Goal: Task Accomplishment & Management: Complete application form

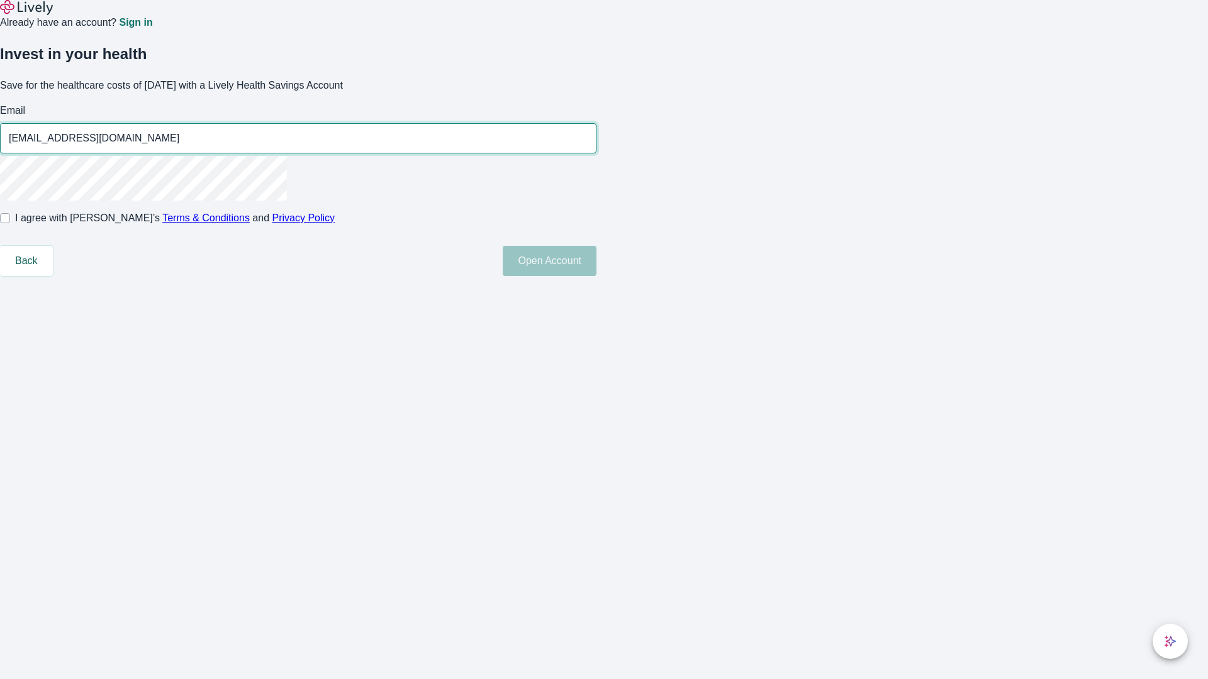
type input "[EMAIL_ADDRESS][DOMAIN_NAME]"
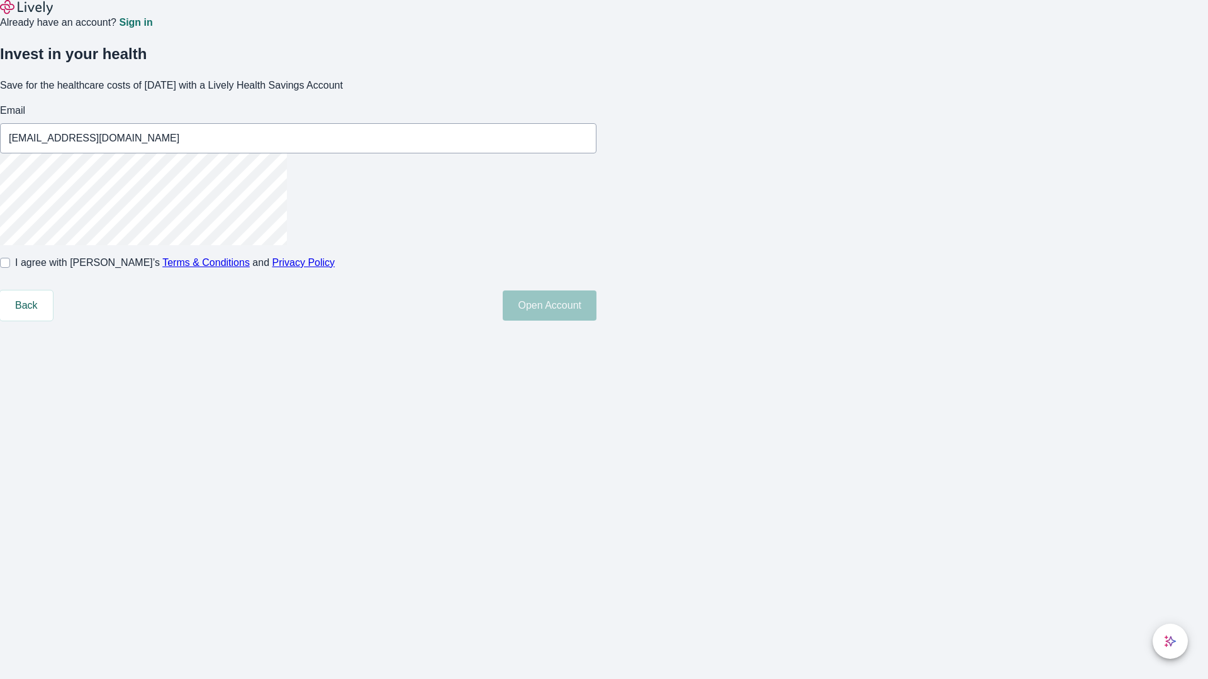
click at [10, 268] on input "I agree with Lively’s Terms & Conditions and Privacy Policy" at bounding box center [5, 263] width 10 height 10
checkbox input "true"
click at [596, 321] on button "Open Account" at bounding box center [550, 306] width 94 height 30
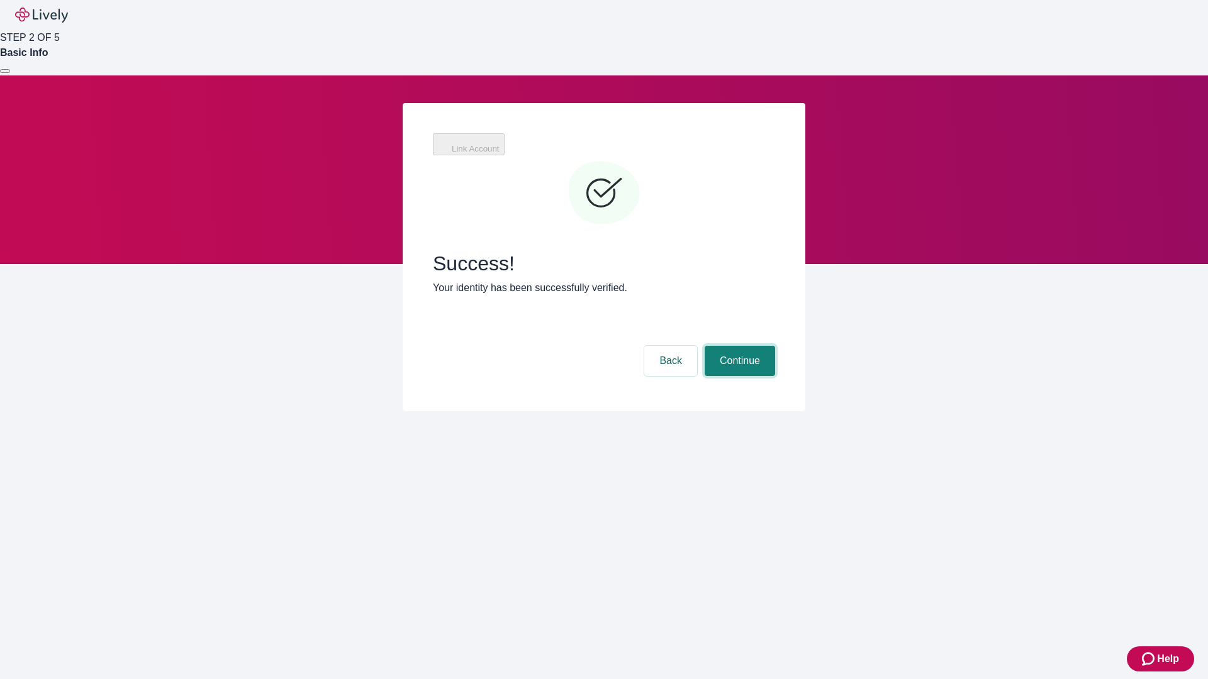
click at [738, 346] on button "Continue" at bounding box center [740, 361] width 70 height 30
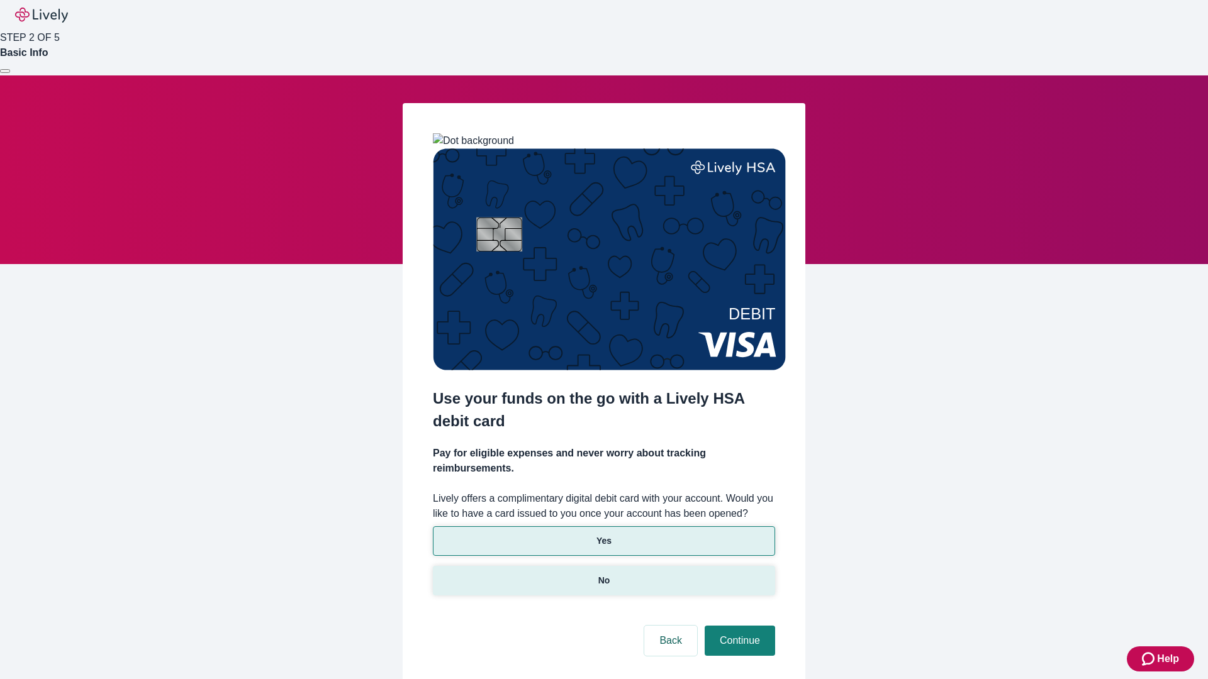
click at [603, 574] on p "No" at bounding box center [604, 580] width 12 height 13
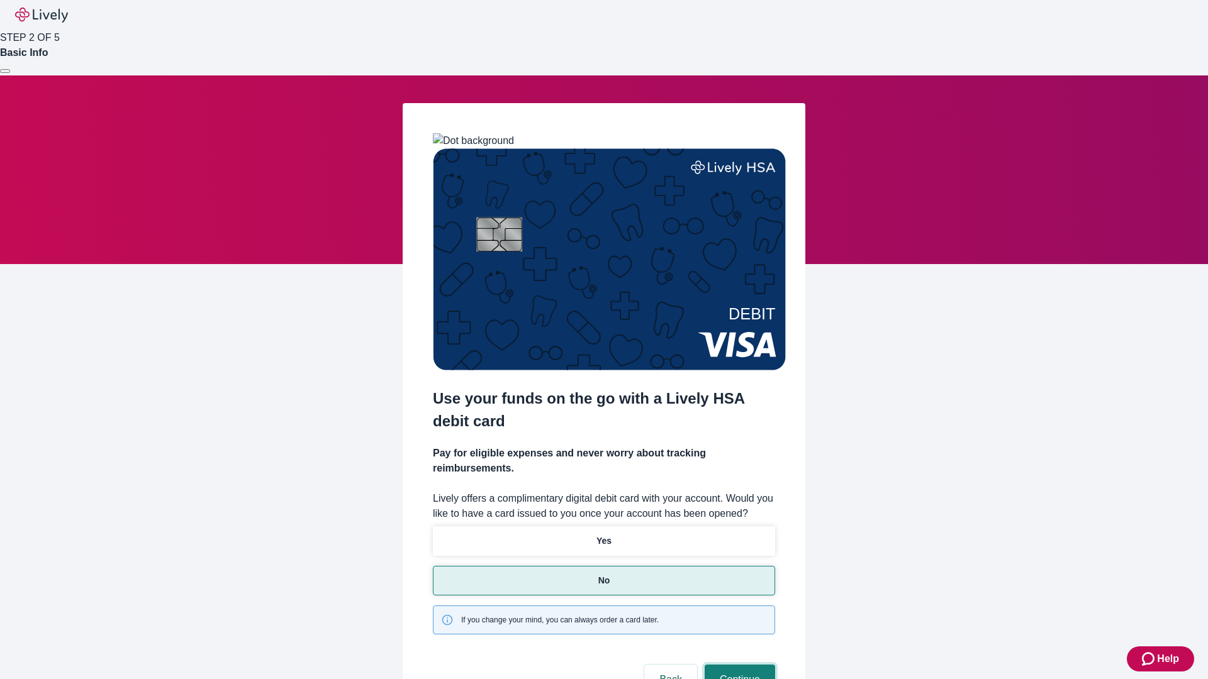
click at [738, 665] on button "Continue" at bounding box center [740, 680] width 70 height 30
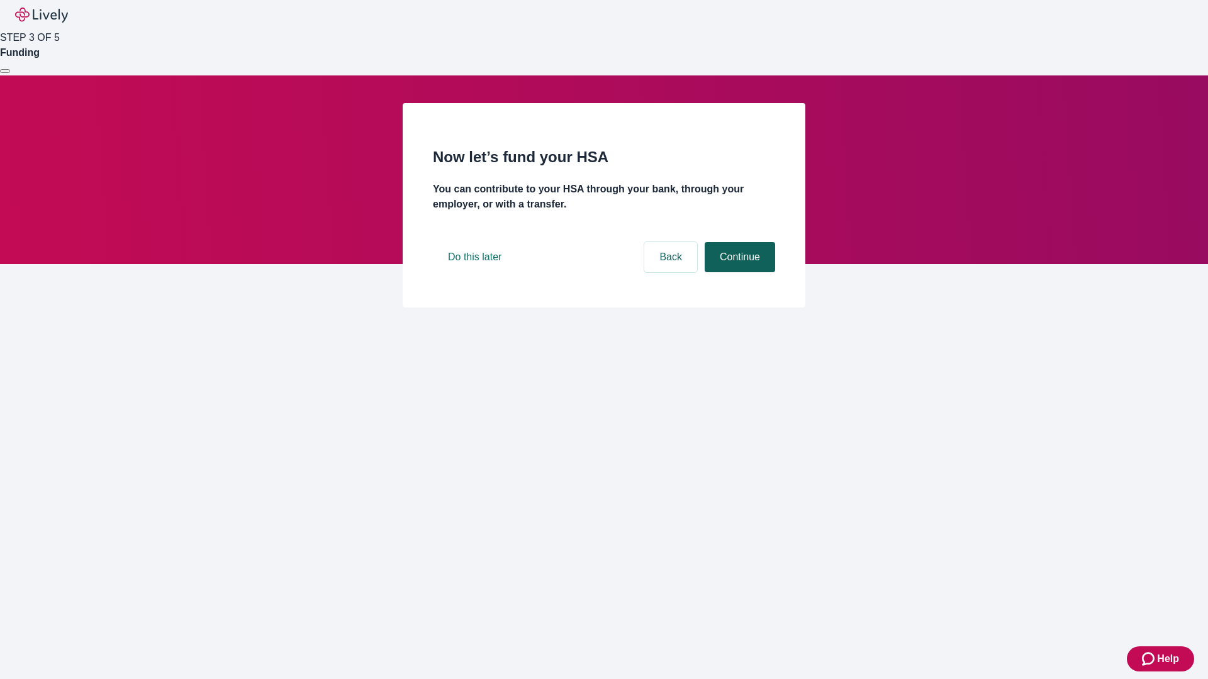
click at [738, 272] on button "Continue" at bounding box center [740, 257] width 70 height 30
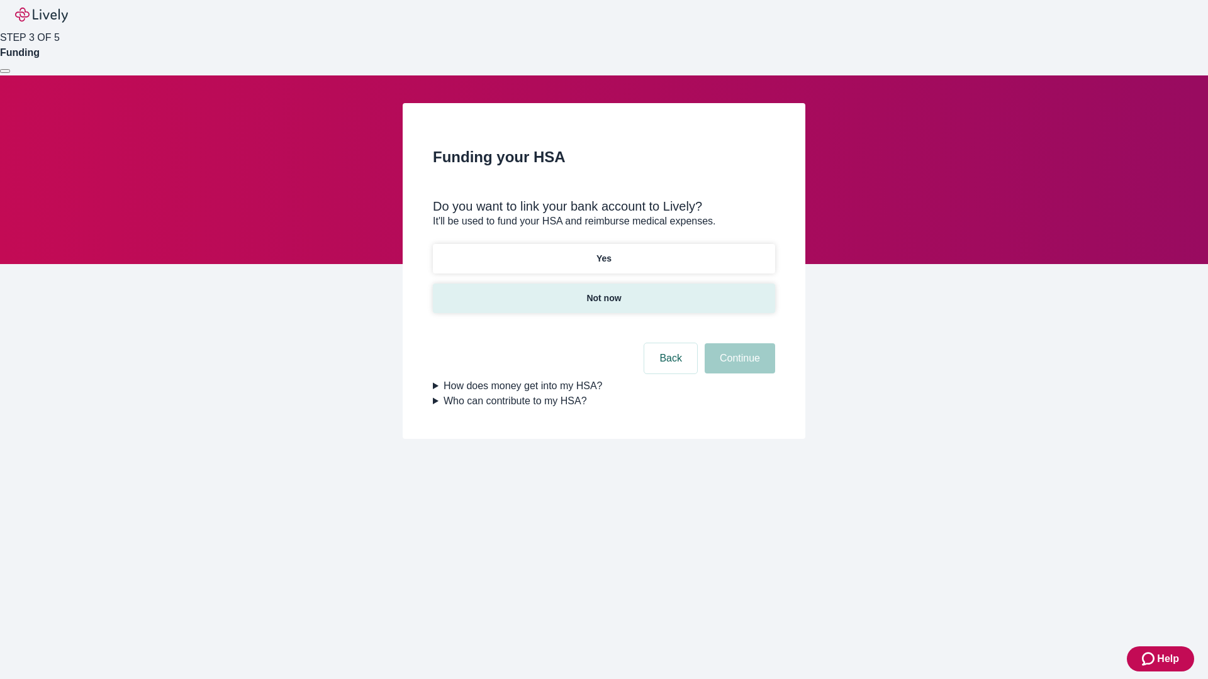
click at [603, 292] on p "Not now" at bounding box center [603, 298] width 35 height 13
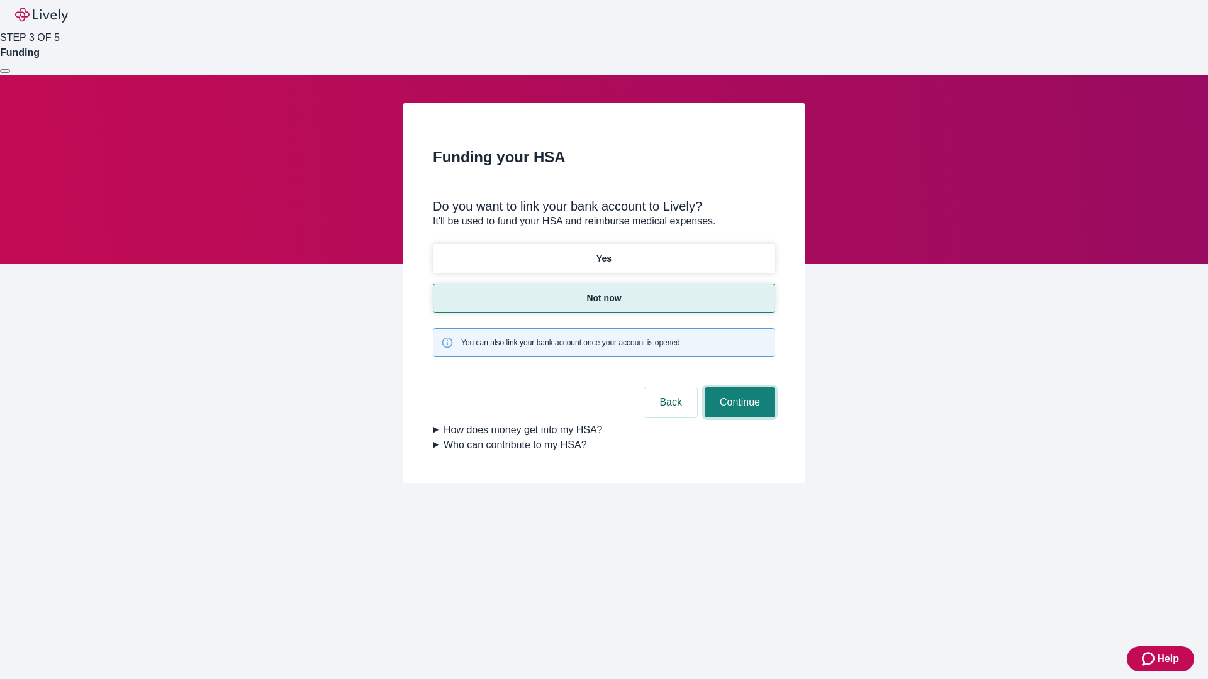
click at [738, 387] on button "Continue" at bounding box center [740, 402] width 70 height 30
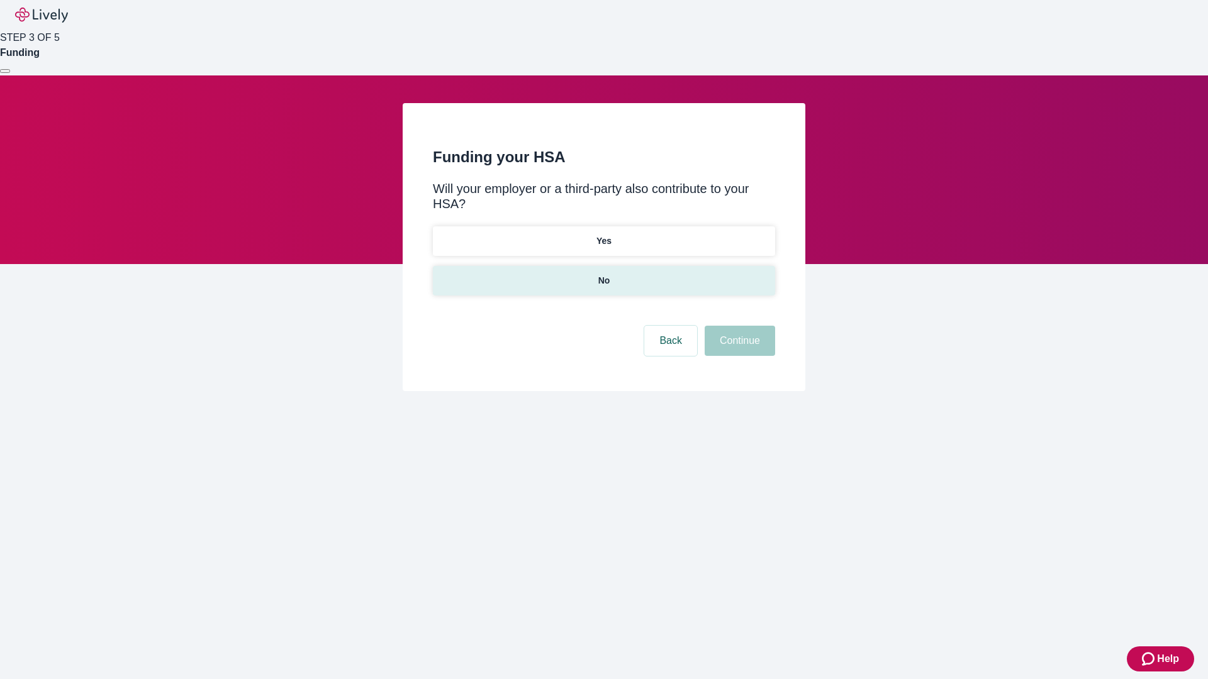
click at [603, 274] on p "No" at bounding box center [604, 280] width 12 height 13
click at [738, 326] on button "Continue" at bounding box center [740, 341] width 70 height 30
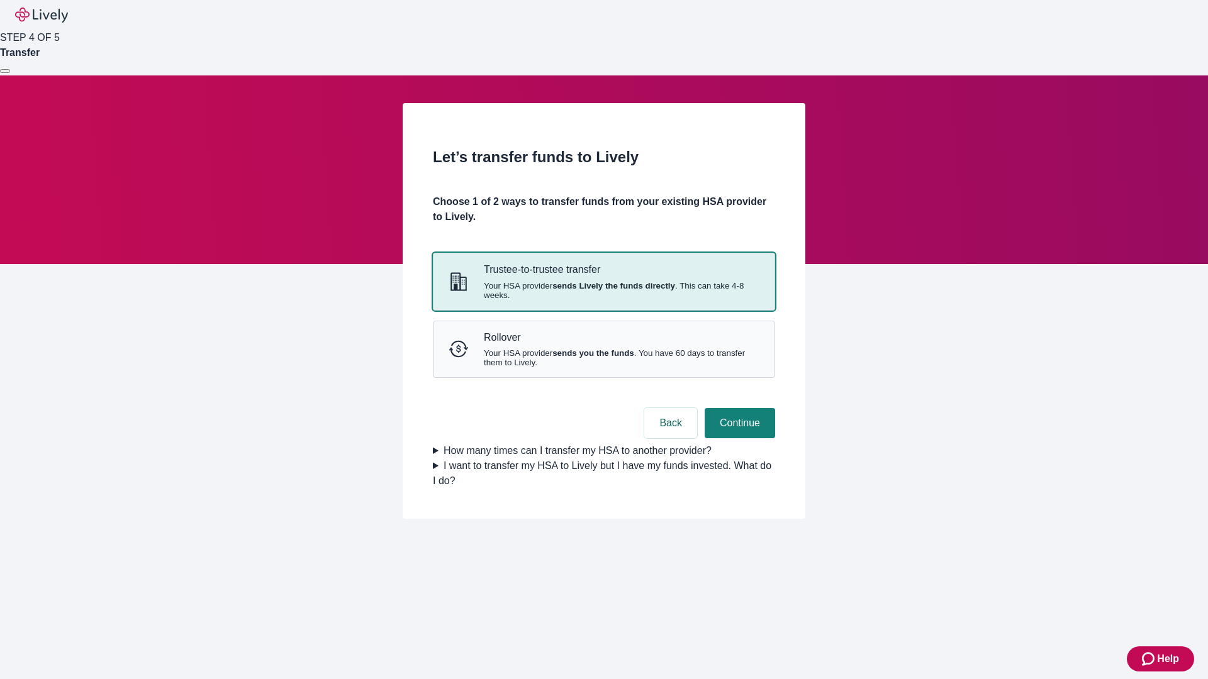
click at [603, 291] on strong "sends Lively the funds directly" at bounding box center [613, 285] width 123 height 9
click at [738, 438] on button "Continue" at bounding box center [740, 423] width 70 height 30
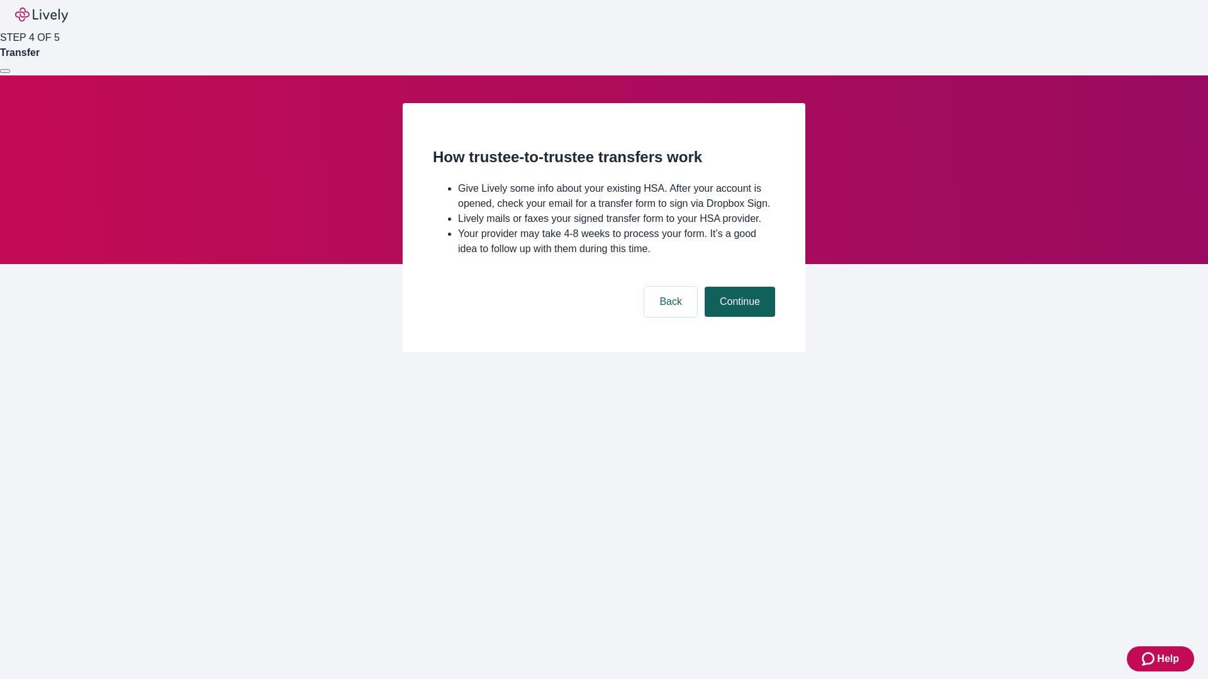
click at [738, 317] on button "Continue" at bounding box center [740, 302] width 70 height 30
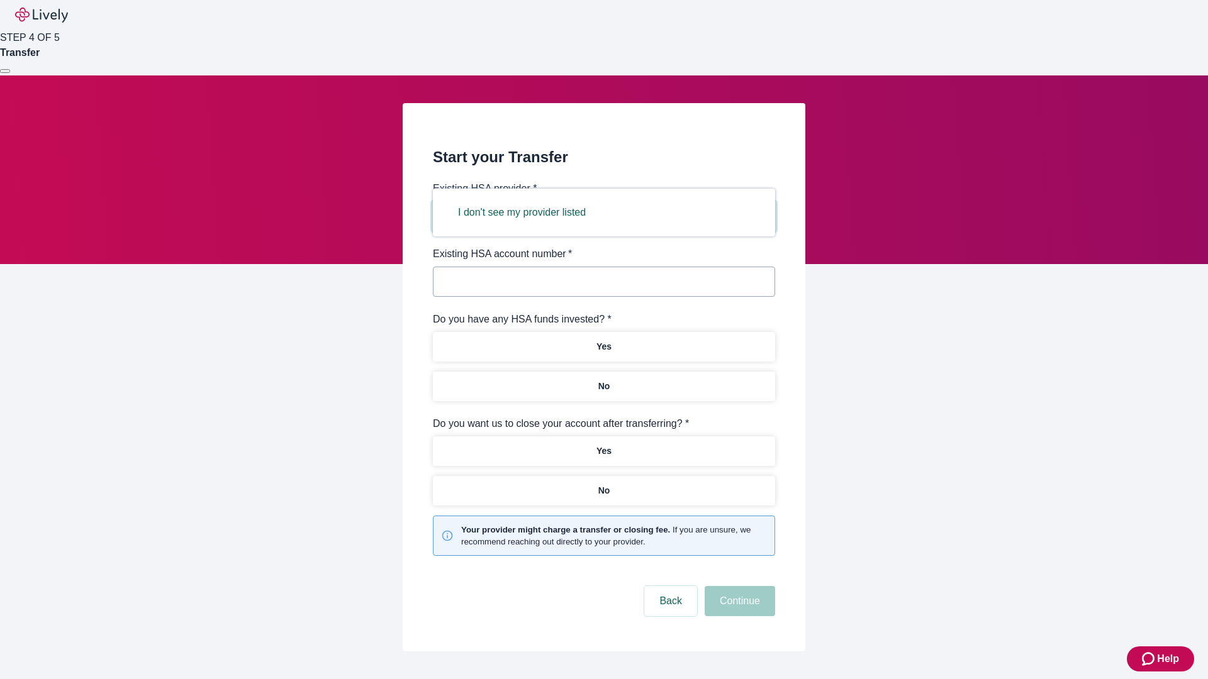
click at [526, 213] on button "I don't see my provider listed" at bounding box center [522, 213] width 158 height 30
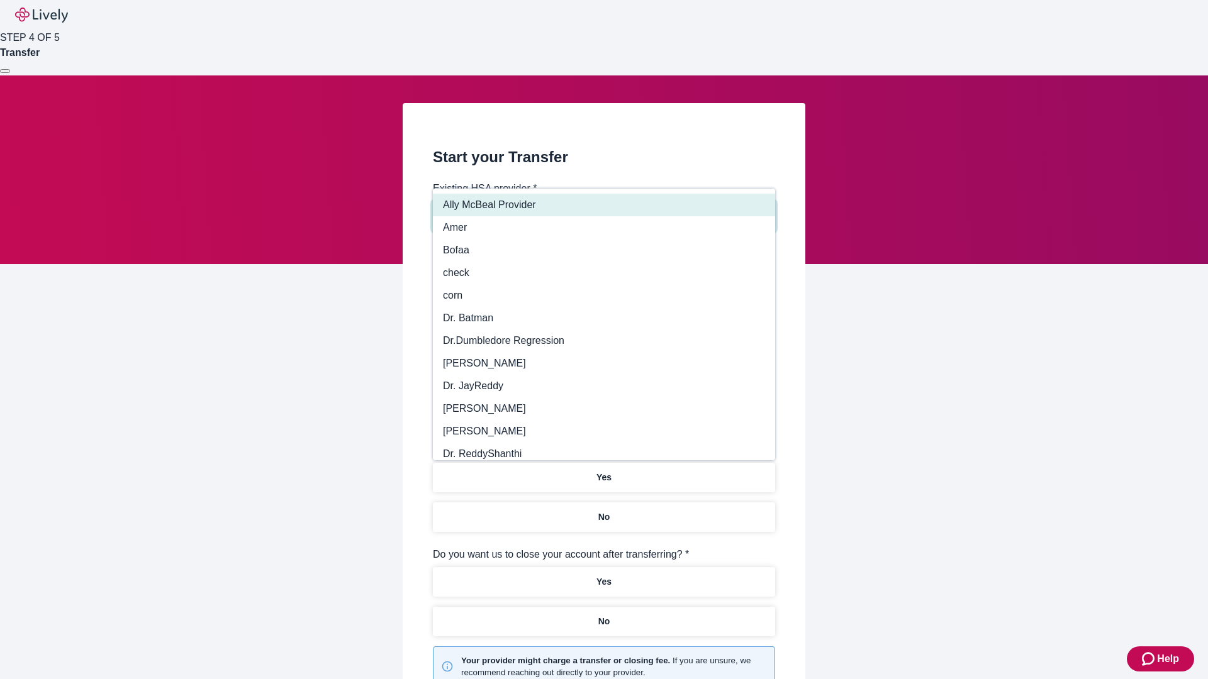
type input "Other"
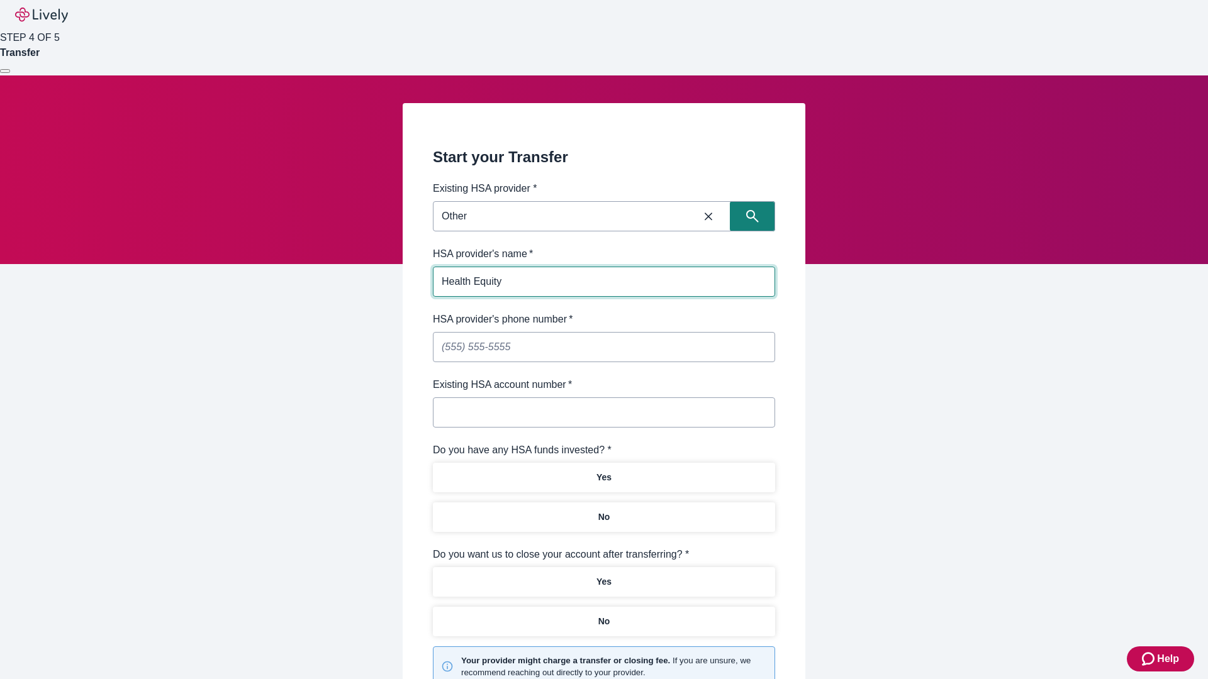
type input "Health Equity"
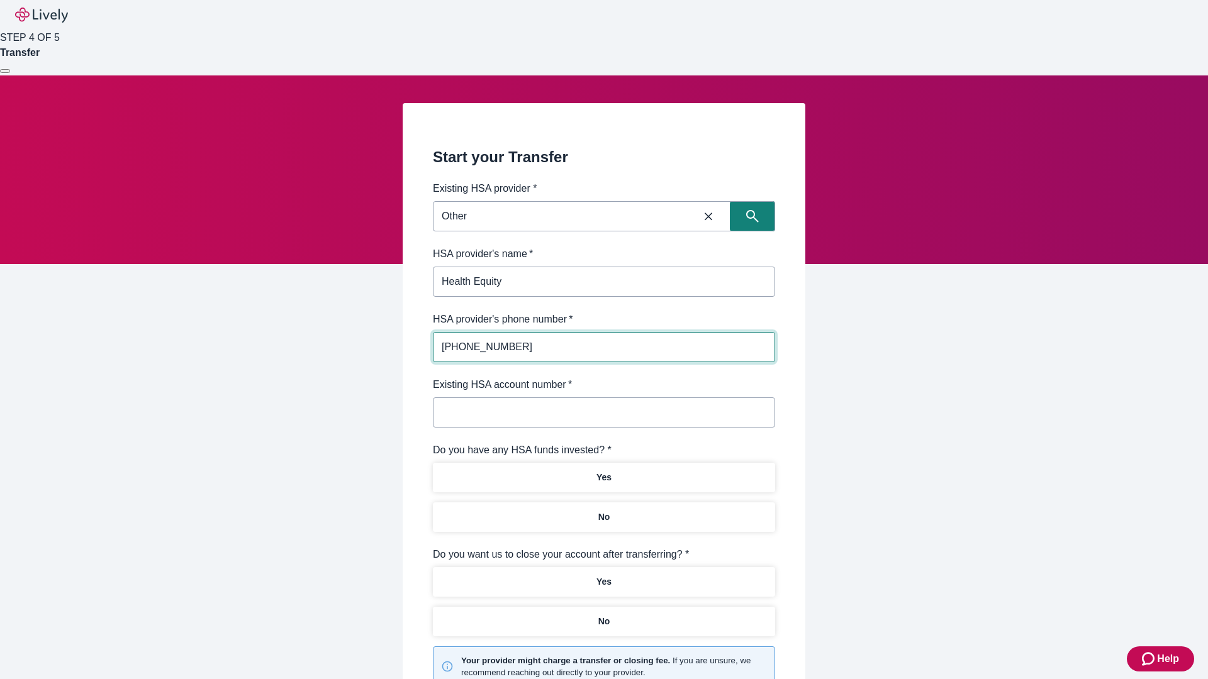
type input "(434) 343-4344"
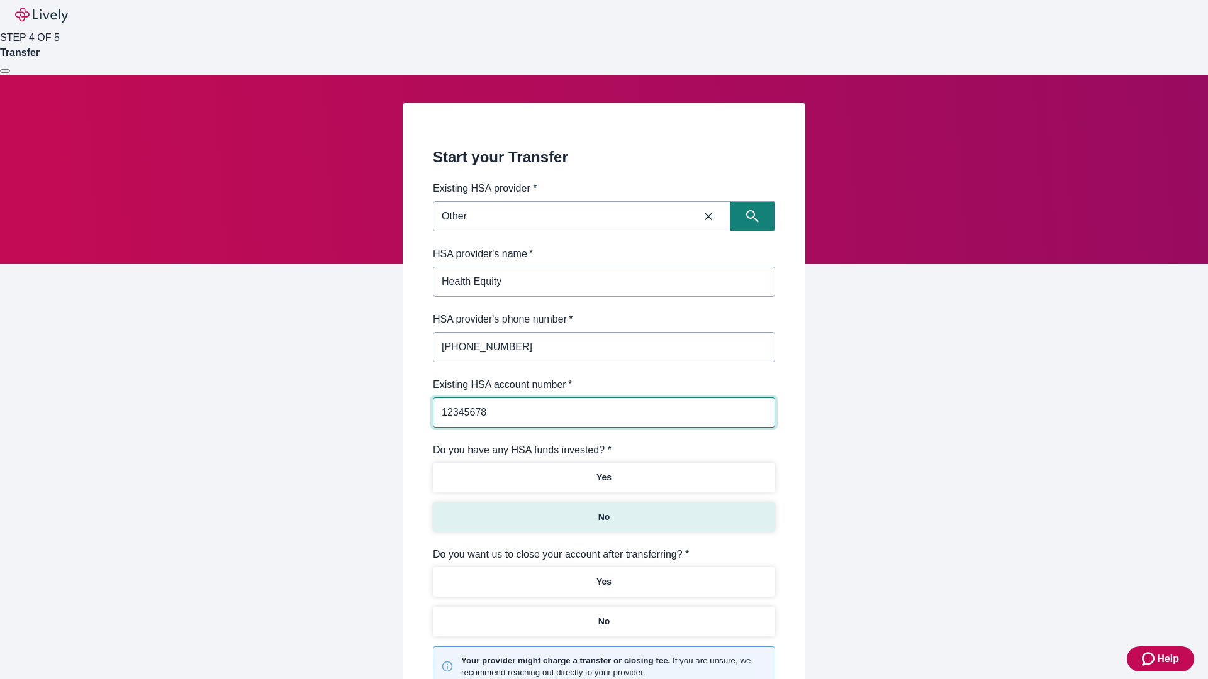
type input "12345678"
click at [603, 511] on p "No" at bounding box center [604, 517] width 12 height 13
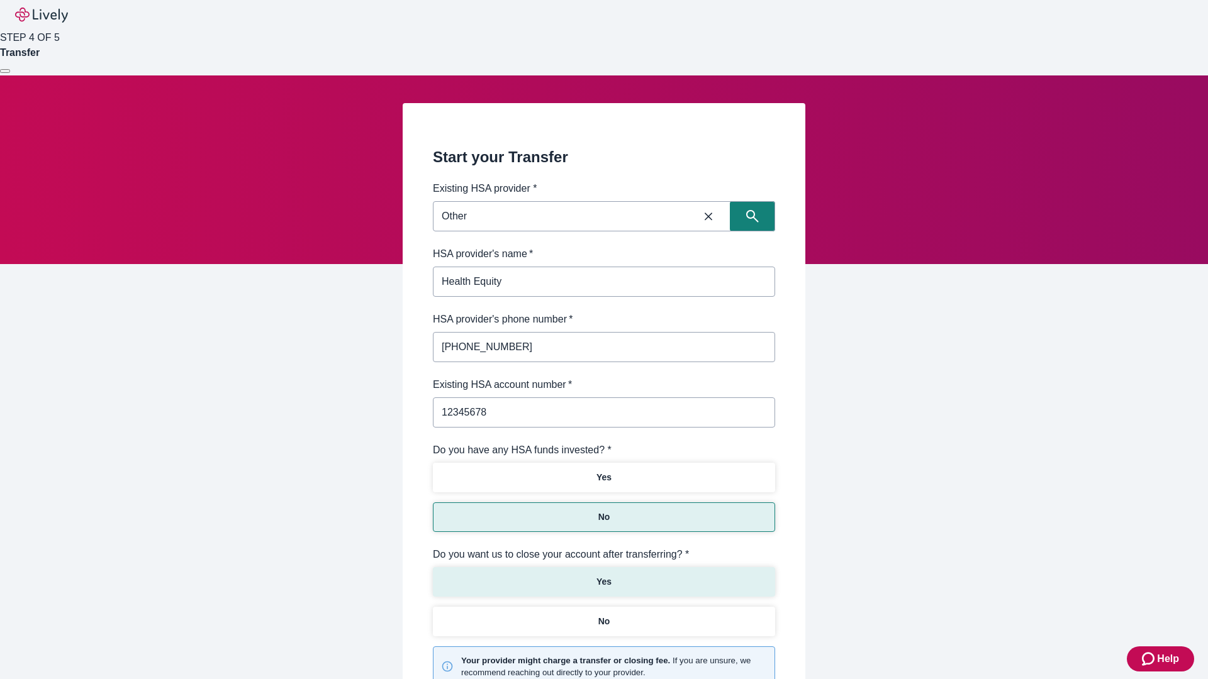
click at [603, 576] on p "Yes" at bounding box center [603, 582] width 15 height 13
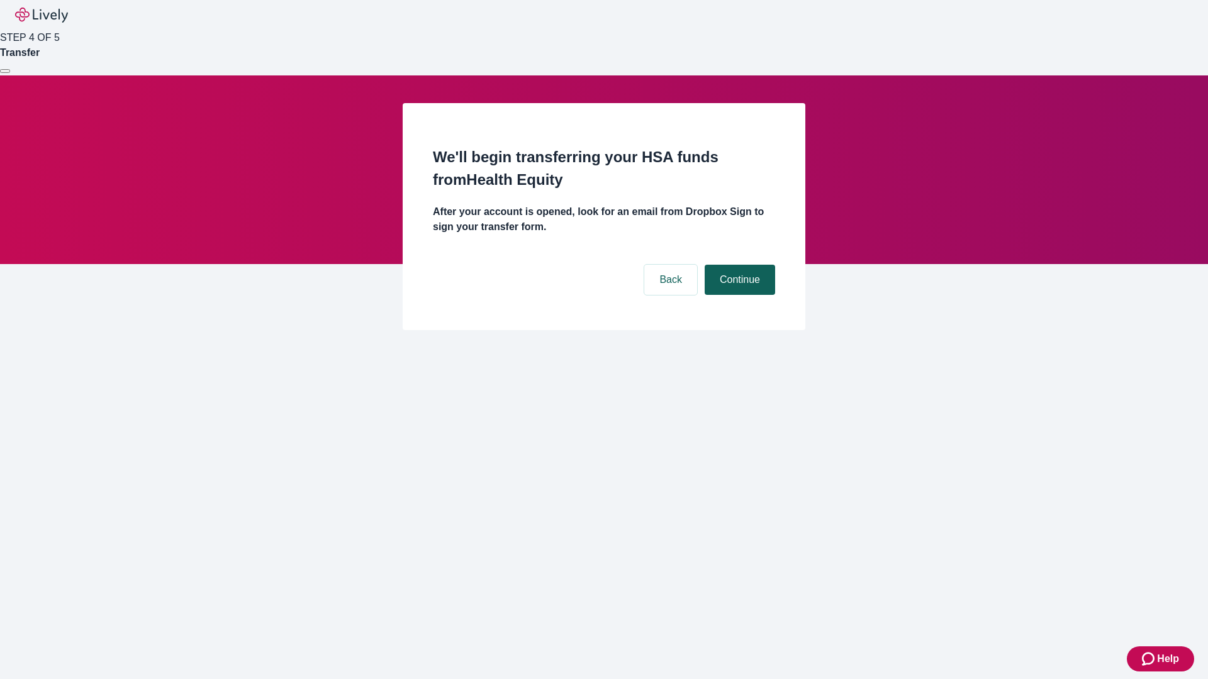
click at [738, 265] on button "Continue" at bounding box center [740, 280] width 70 height 30
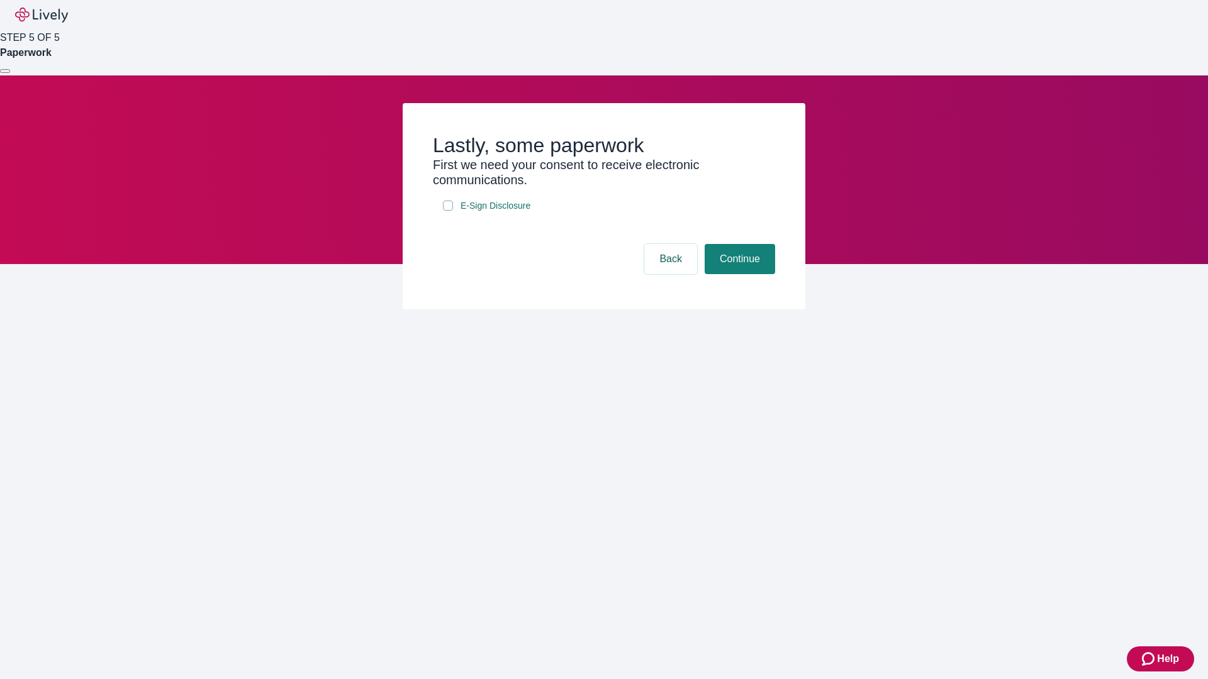
click at [448, 211] on input "E-Sign Disclosure" at bounding box center [448, 206] width 10 height 10
checkbox input "true"
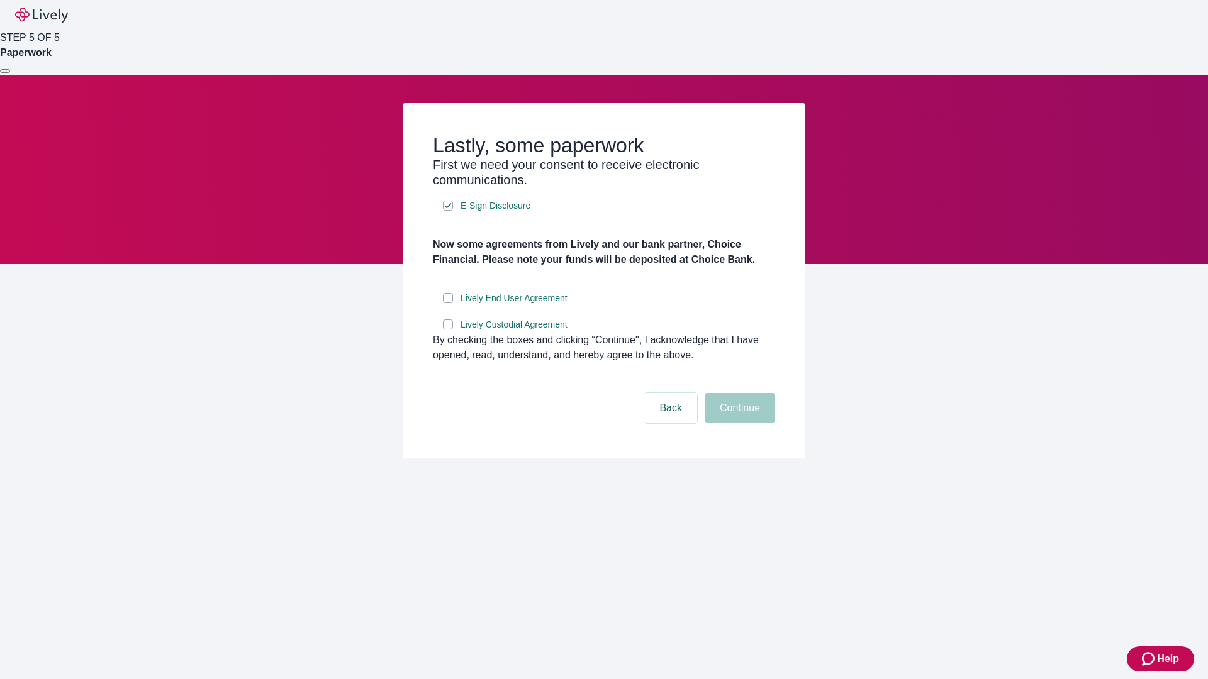
click at [448, 303] on input "Lively End User Agreement" at bounding box center [448, 298] width 10 height 10
checkbox input "true"
click at [448, 330] on input "Lively Custodial Agreement" at bounding box center [448, 325] width 10 height 10
checkbox input "true"
click at [738, 423] on button "Continue" at bounding box center [740, 408] width 70 height 30
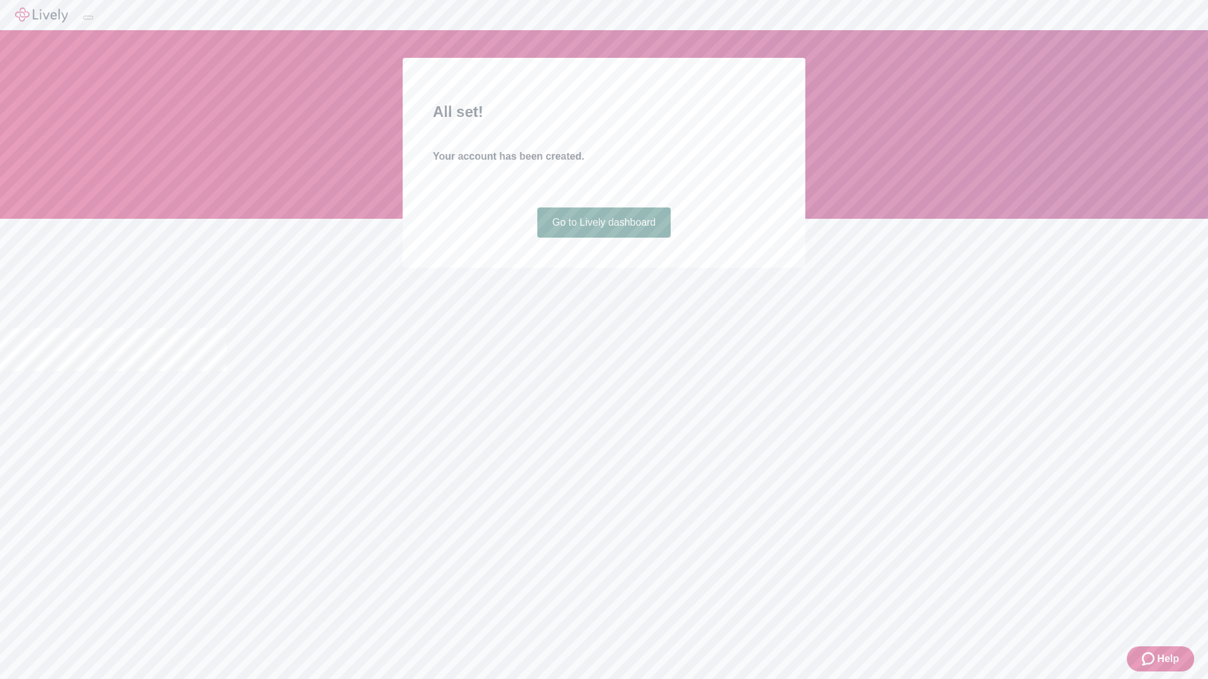
click at [603, 238] on link "Go to Lively dashboard" at bounding box center [604, 223] width 134 height 30
